Goal: Navigation & Orientation: Find specific page/section

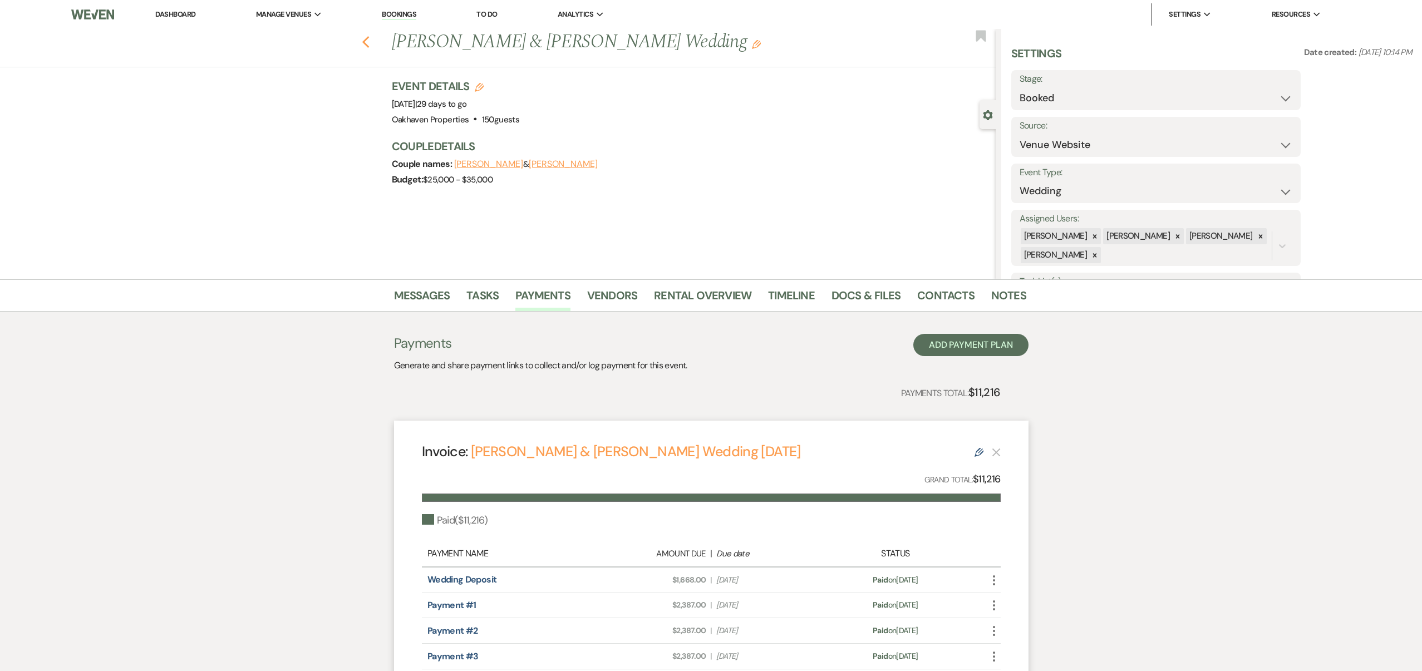
click at [367, 42] on icon "Previous" at bounding box center [366, 42] width 8 height 13
click at [368, 42] on icon "Previous" at bounding box center [366, 42] width 8 height 13
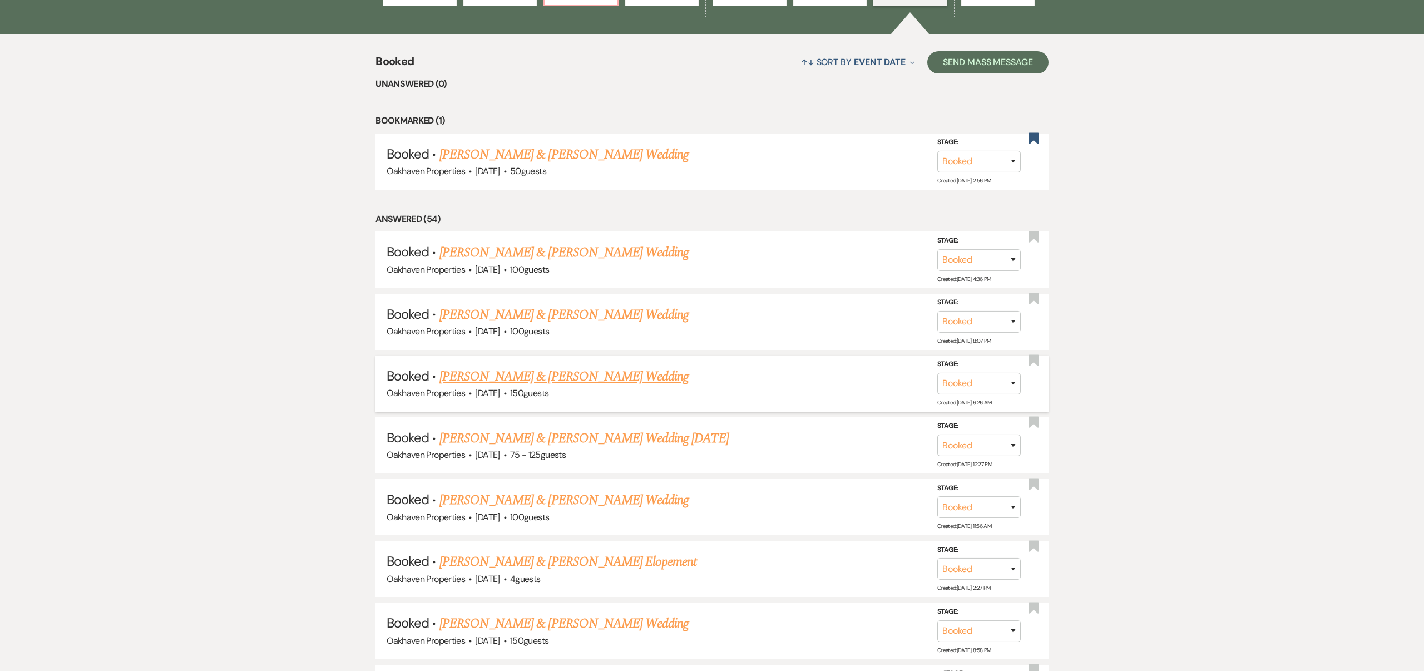
scroll to position [472, 0]
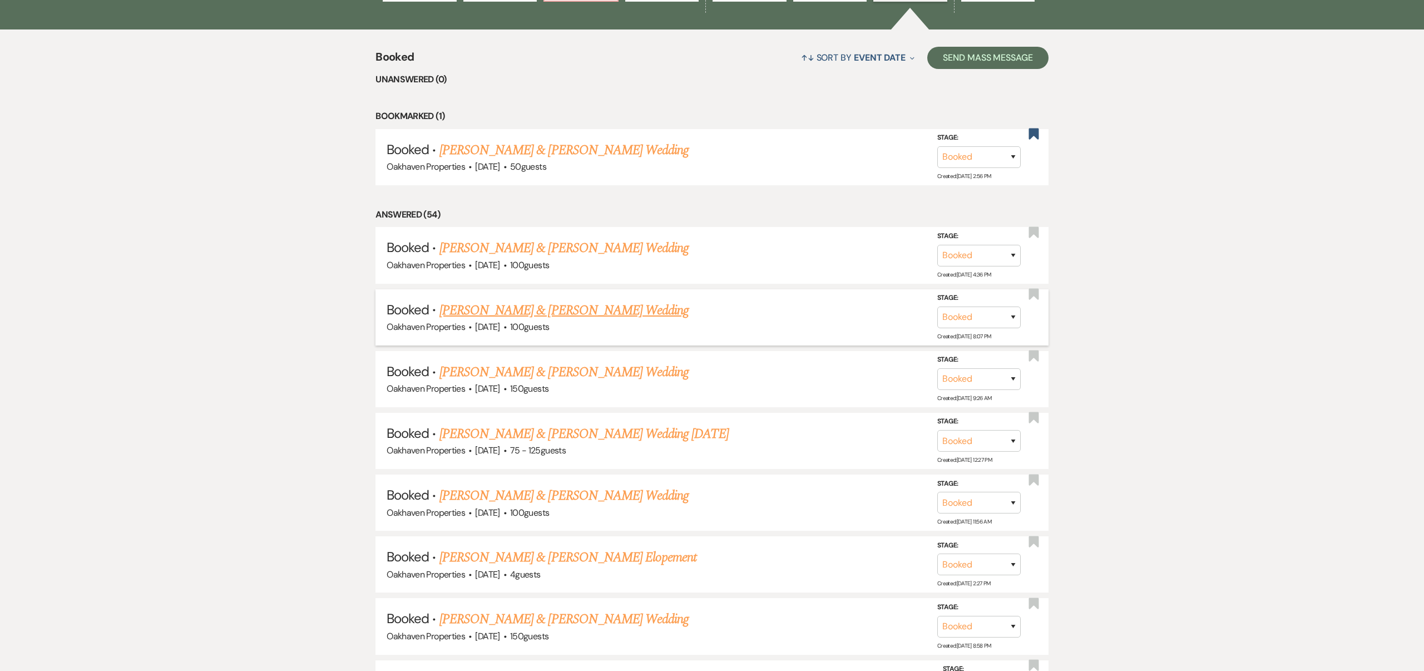
click at [637, 309] on link "[PERSON_NAME] & [PERSON_NAME] Wedding" at bounding box center [564, 310] width 249 height 20
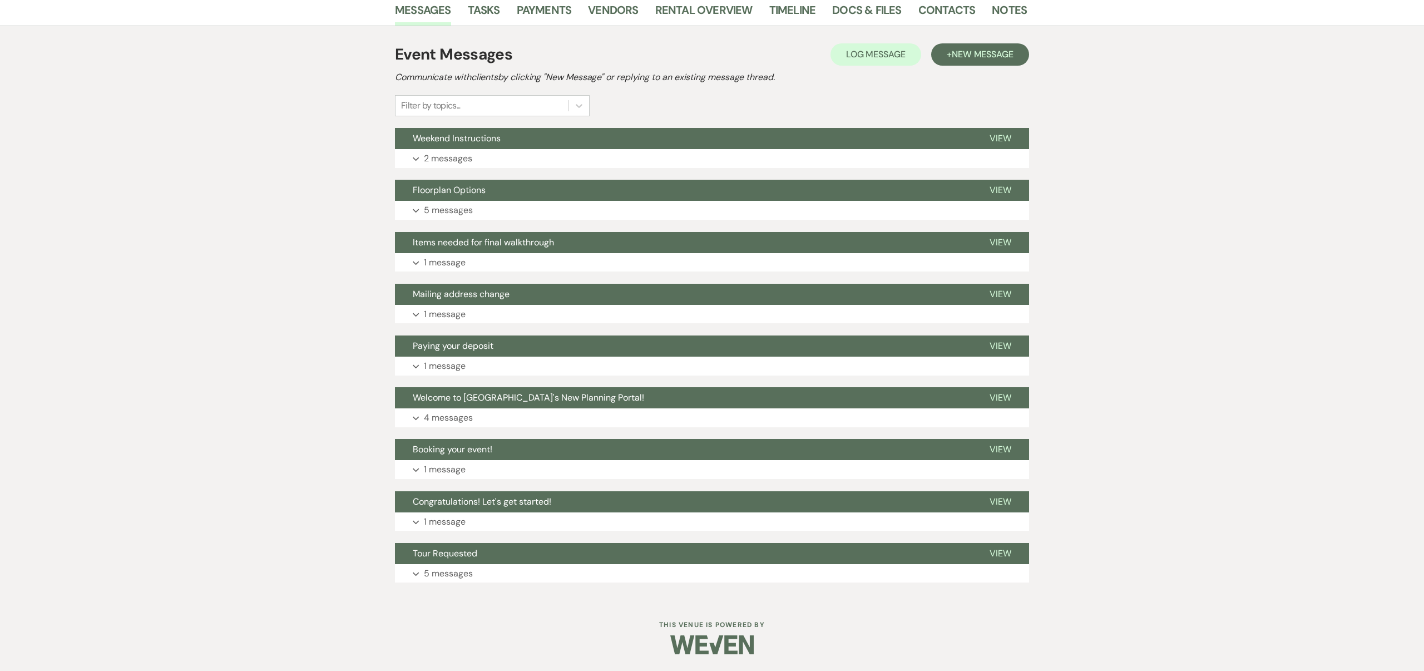
scroll to position [205, 0]
click at [996, 136] on span "View" at bounding box center [1001, 138] width 22 height 12
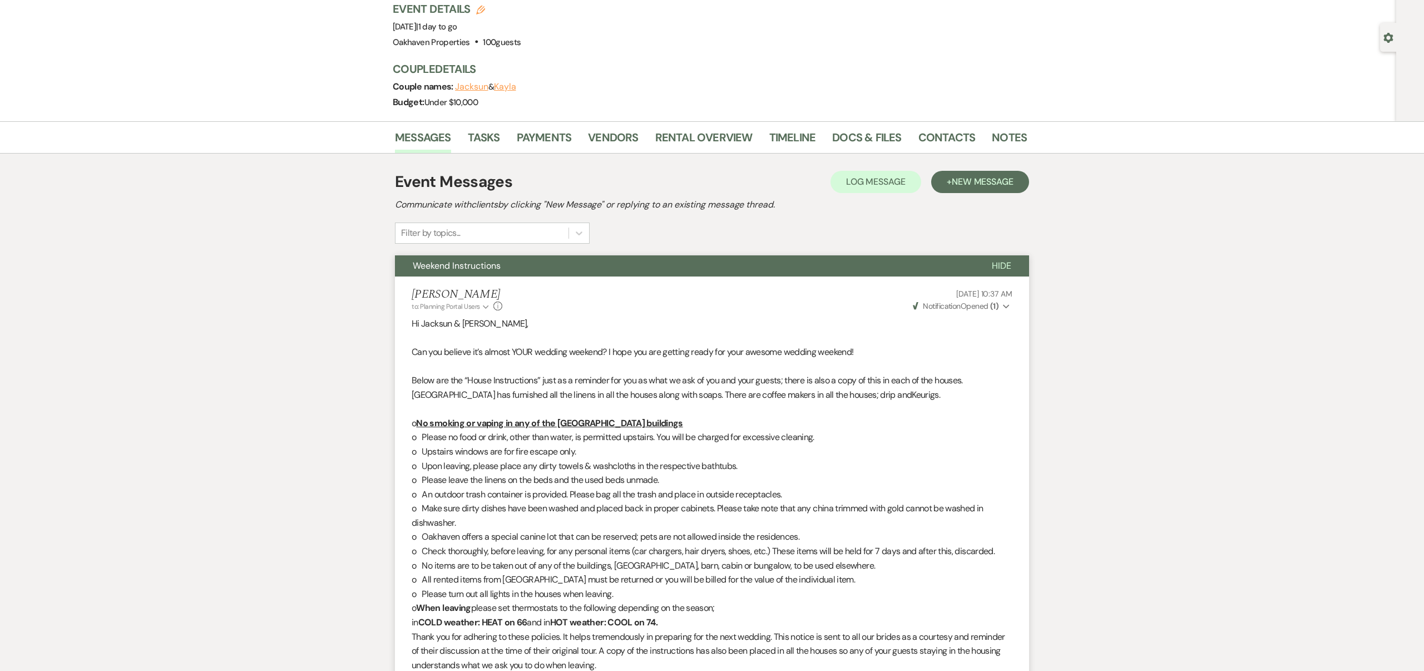
scroll to position [0, 0]
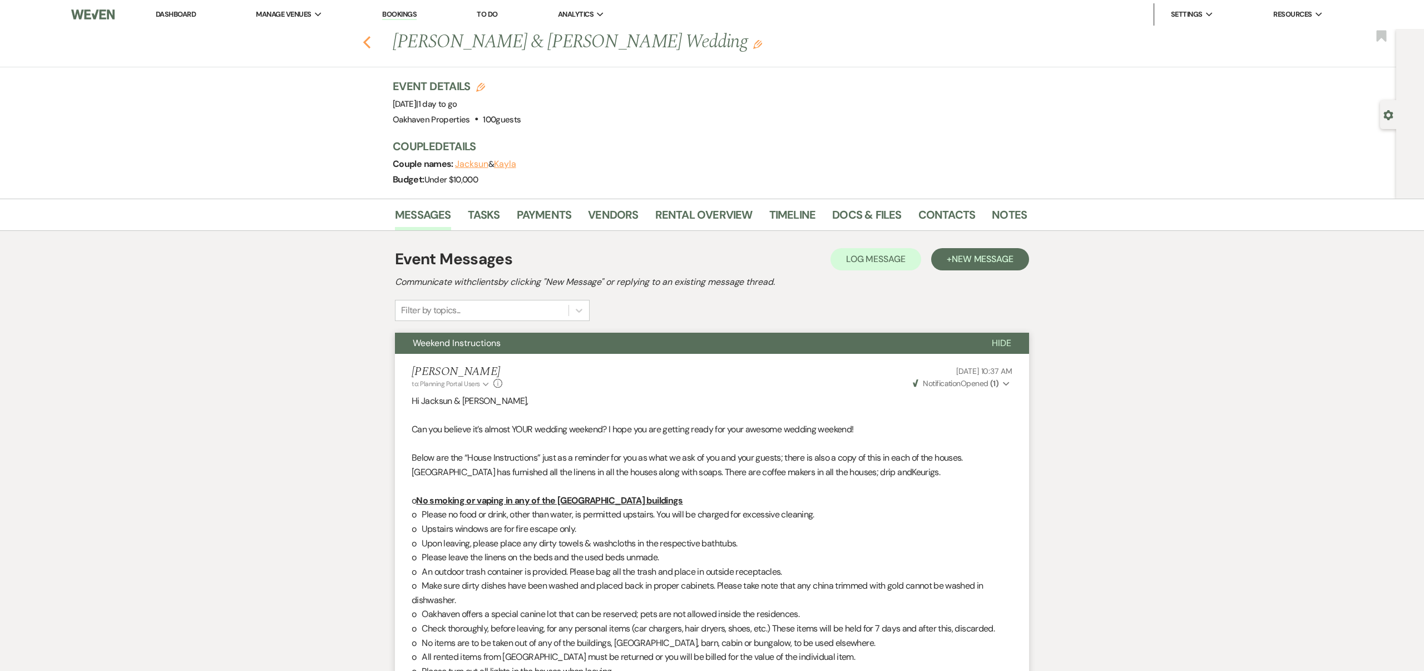
click at [367, 41] on icon "Previous" at bounding box center [367, 42] width 8 height 13
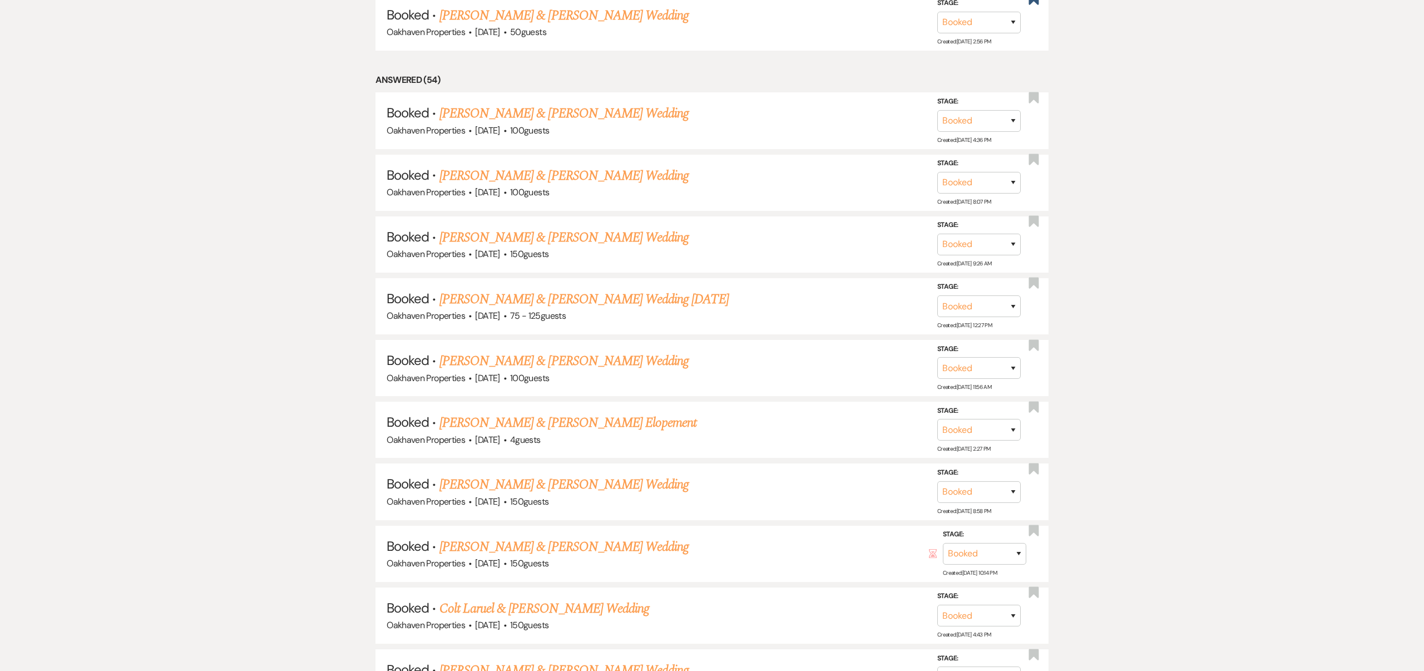
scroll to position [608, 0]
